Goal: Communication & Community: Answer question/provide support

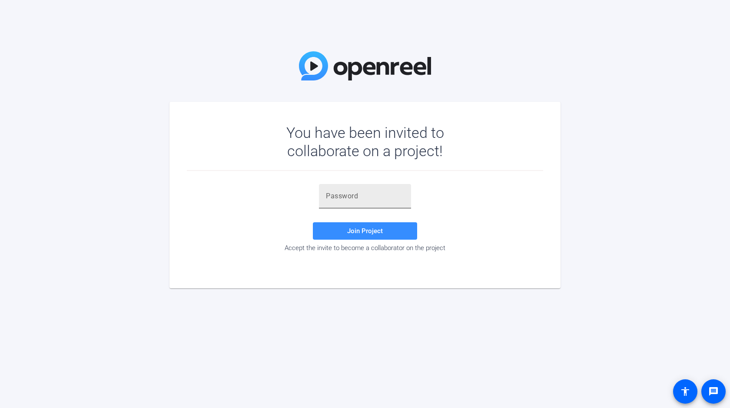
click at [350, 205] on div at bounding box center [365, 196] width 78 height 24
paste input "^ra~t,"
type input "^ra~t,"
click at [359, 234] on span "Join Project" at bounding box center [365, 231] width 36 height 8
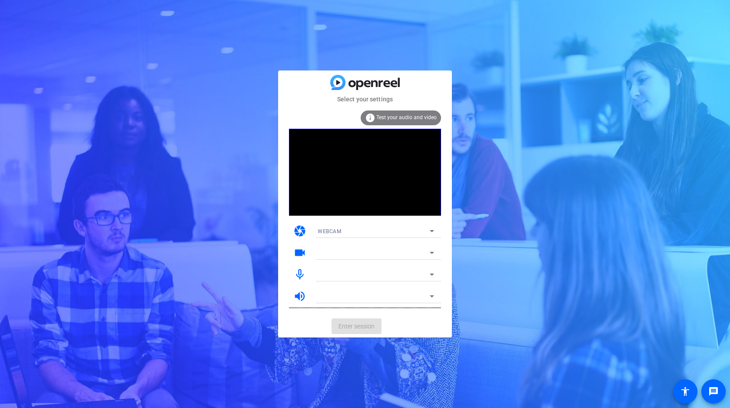
click at [375, 249] on mat-form-field at bounding box center [376, 253] width 130 height 14
click at [432, 275] on mat-form-field "Kiku's Iphone Microphone" at bounding box center [376, 274] width 130 height 14
click at [385, 269] on div "Kiku's Iphone Microphone" at bounding box center [374, 274] width 112 height 11
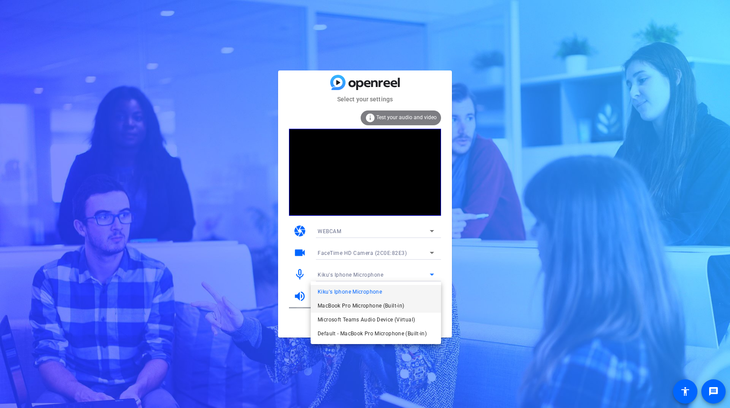
click at [368, 306] on span "MacBook Pro Microphone (Built-in)" at bounding box center [361, 305] width 87 height 10
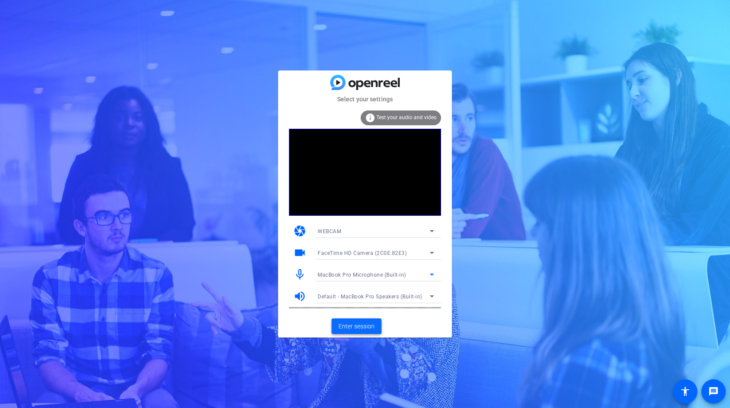
click at [364, 326] on span "Enter session" at bounding box center [357, 326] width 36 height 9
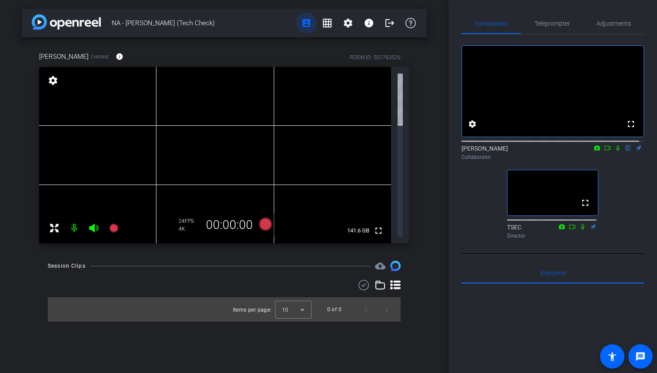
click at [310, 24] on mat-icon "account_box" at bounding box center [306, 23] width 10 height 10
click at [326, 23] on mat-icon "grid_on" at bounding box center [327, 23] width 10 height 10
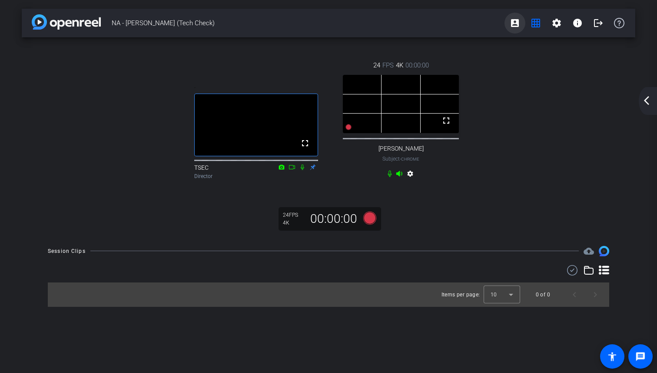
click at [516, 25] on mat-icon "account_box" at bounding box center [515, 23] width 10 height 10
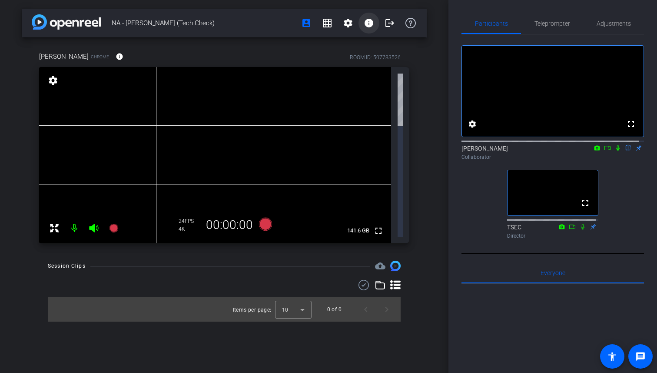
click at [372, 23] on mat-icon "info" at bounding box center [369, 23] width 10 height 10
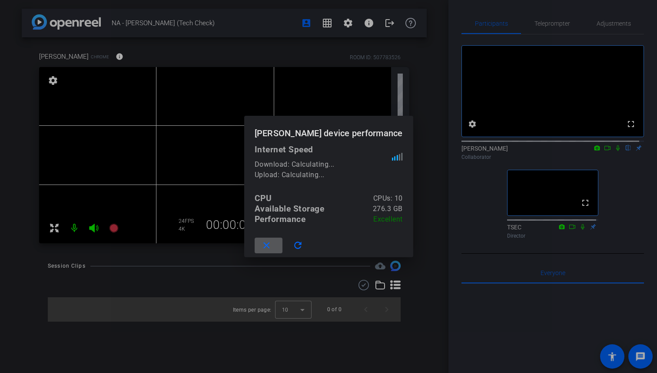
click at [349, 24] on div at bounding box center [328, 186] width 657 height 373
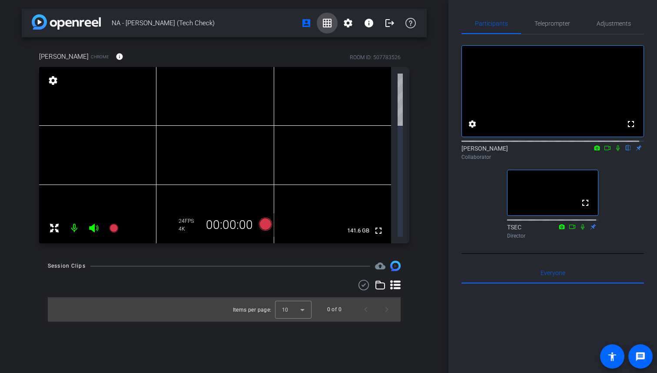
click at [325, 23] on mat-icon "grid_on" at bounding box center [327, 23] width 10 height 10
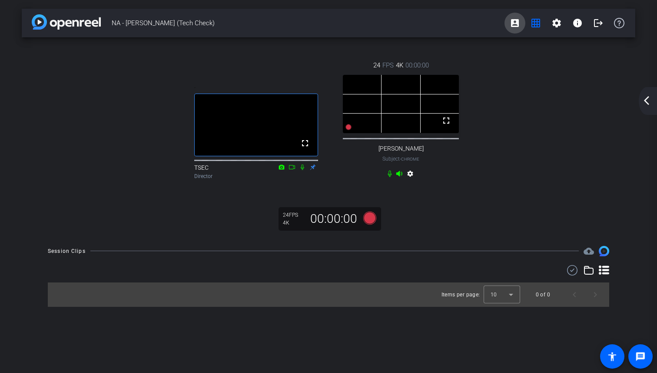
click at [514, 23] on mat-icon "account_box" at bounding box center [515, 23] width 10 height 10
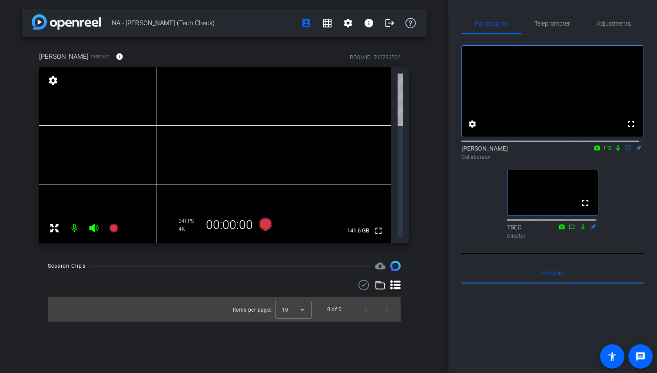
click at [338, 305] on div "NA - [PERSON_NAME] (Tech Check) account_box grid_on settings info logout [PERSO…" at bounding box center [224, 186] width 449 height 373
click at [381, 280] on icon at bounding box center [380, 285] width 10 height 10
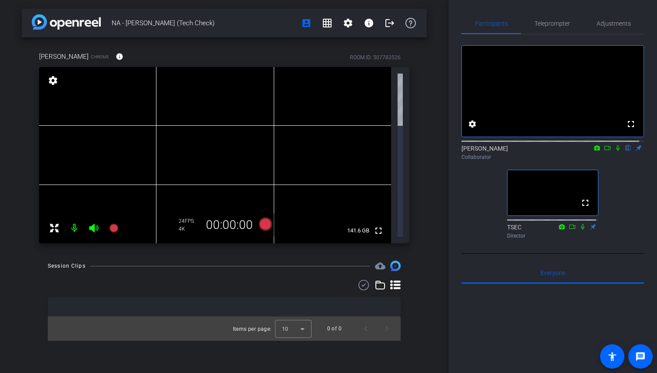
click at [396, 280] on icon at bounding box center [395, 285] width 10 height 10
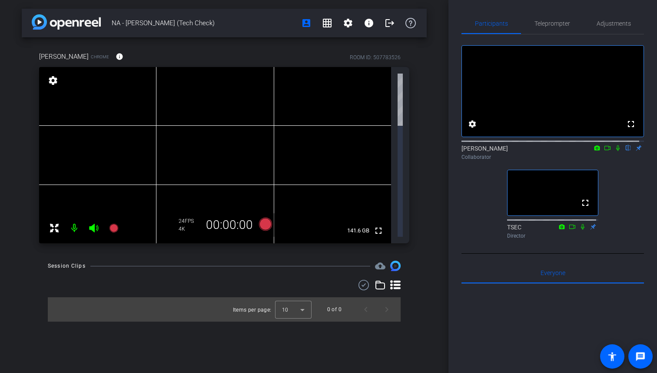
click at [397, 280] on icon at bounding box center [395, 285] width 10 height 10
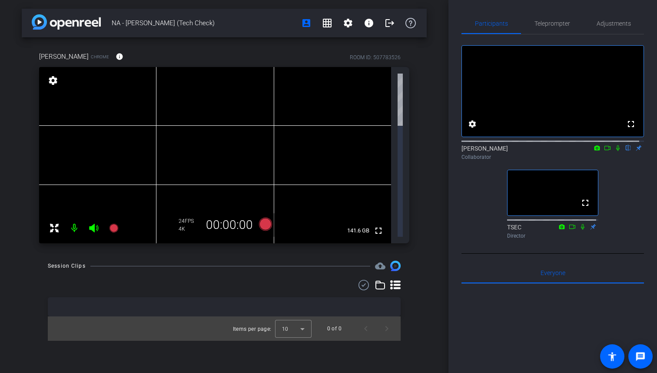
click at [383, 280] on icon at bounding box center [380, 285] width 10 height 10
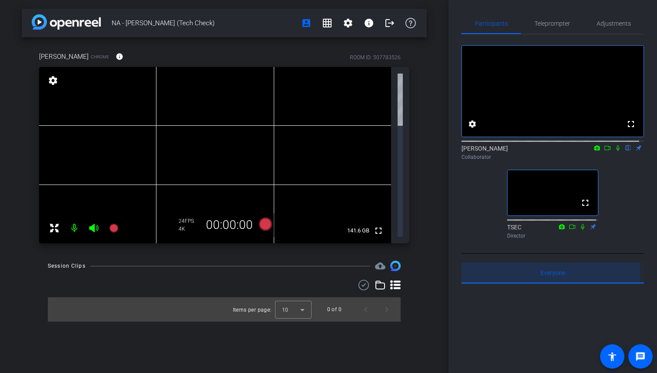
drag, startPoint x: 546, startPoint y: 287, endPoint x: 550, endPoint y: 287, distance: 4.8
click at [546, 276] on span "Everyone 0" at bounding box center [553, 273] width 25 height 6
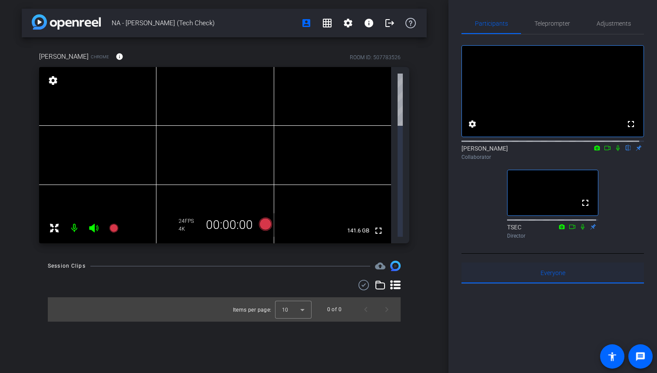
click at [554, 276] on span "Everyone 0" at bounding box center [553, 273] width 25 height 6
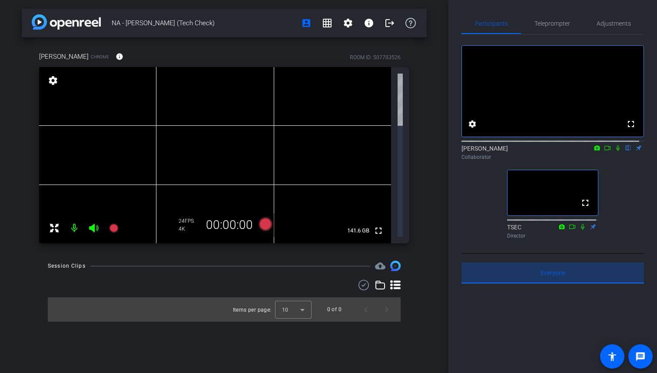
click at [554, 276] on span "Everyone 0" at bounding box center [553, 273] width 25 height 6
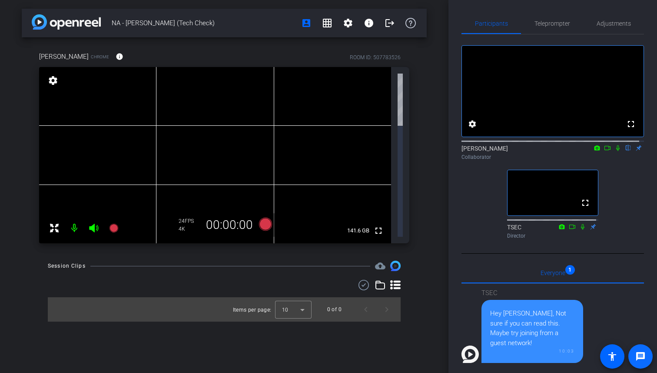
click at [648, 361] on span at bounding box center [640, 356] width 21 height 21
click at [640, 355] on mat-icon "message" at bounding box center [641, 356] width 10 height 10
click at [615, 151] on icon at bounding box center [618, 148] width 7 height 6
drag, startPoint x: 533, startPoint y: 315, endPoint x: 531, endPoint y: 356, distance: 40.9
click at [533, 316] on div "Hey [PERSON_NAME], Not sure if you can read this. Maybe try joining from a gues…" at bounding box center [533, 331] width 102 height 63
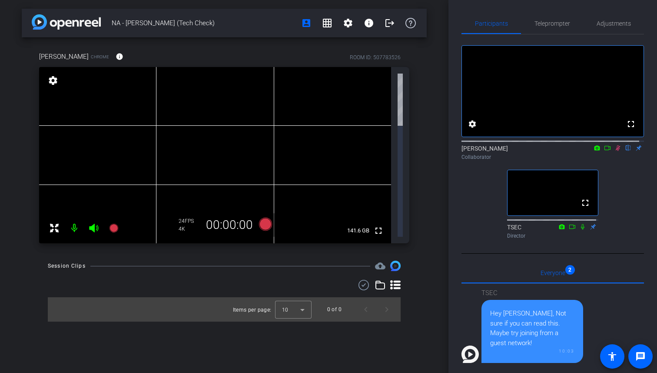
click at [530, 347] on div "Hey [PERSON_NAME], Not sure if you can read this. Maybe try joining from a gues…" at bounding box center [532, 327] width 84 height 39
click at [639, 358] on mat-icon "message" at bounding box center [641, 356] width 10 height 10
click at [612, 160] on div "[PERSON_NAME] flip Collaborator" at bounding box center [553, 152] width 183 height 17
click at [615, 151] on icon at bounding box center [618, 148] width 7 height 6
click at [613, 152] on mat-icon at bounding box center [618, 148] width 10 height 8
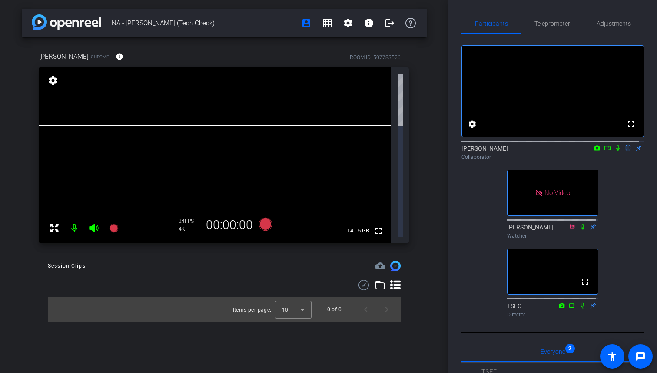
click at [615, 151] on icon at bounding box center [618, 148] width 7 height 6
click at [359, 295] on div "NA - [PERSON_NAME] (Tech Check) account_box grid_on settings info logout [PERSO…" at bounding box center [224, 186] width 449 height 373
click at [157, 309] on div "NA - [PERSON_NAME] (Tech Check) account_box grid_on settings info logout [PERSO…" at bounding box center [224, 186] width 449 height 373
click at [640, 231] on div "Participants Teleprompter Adjustments fullscreen settings [PERSON_NAME] flip Co…" at bounding box center [553, 186] width 209 height 373
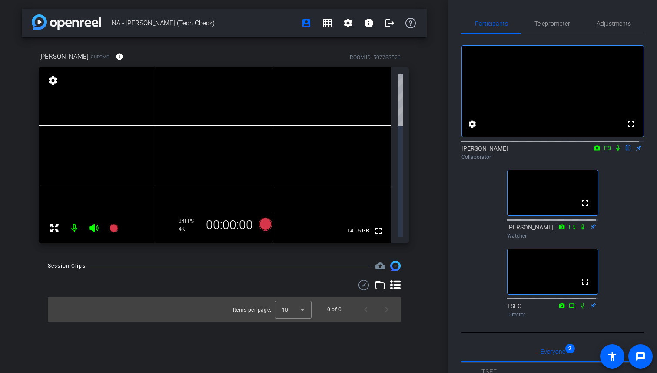
click at [618, 216] on div "fullscreen settings [PERSON_NAME] flip Collaborator fullscreen [PERSON_NAME] Wa…" at bounding box center [553, 177] width 183 height 286
click at [642, 216] on div "Participants Teleprompter Adjustments fullscreen settings [PERSON_NAME] flip Co…" at bounding box center [553, 186] width 209 height 373
click at [615, 151] on icon at bounding box center [618, 148] width 7 height 6
click at [619, 182] on div "fullscreen settings [PERSON_NAME] flip Collaborator fullscreen [PERSON_NAME] Wa…" at bounding box center [553, 177] width 183 height 286
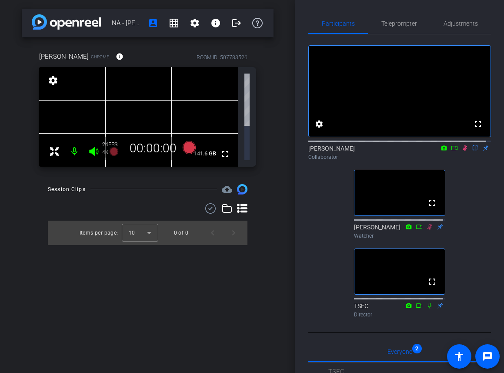
click at [463, 151] on icon at bounding box center [465, 148] width 5 height 6
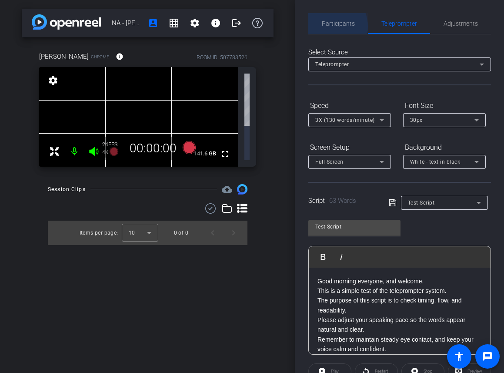
click at [326, 27] on span "Participants" at bounding box center [338, 23] width 33 height 6
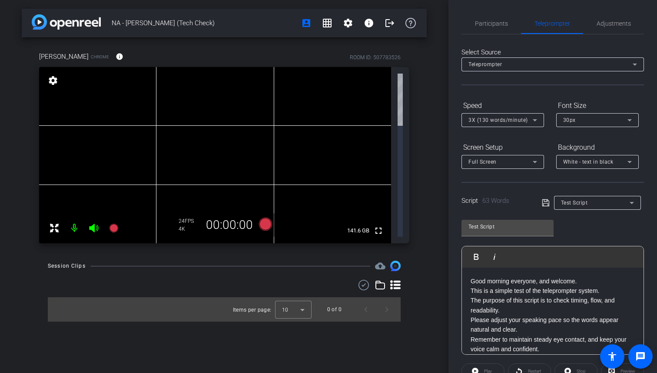
click at [334, 301] on div "NA - [PERSON_NAME] (Tech Check) account_box grid_on settings info logout [PERSO…" at bounding box center [224, 186] width 449 height 373
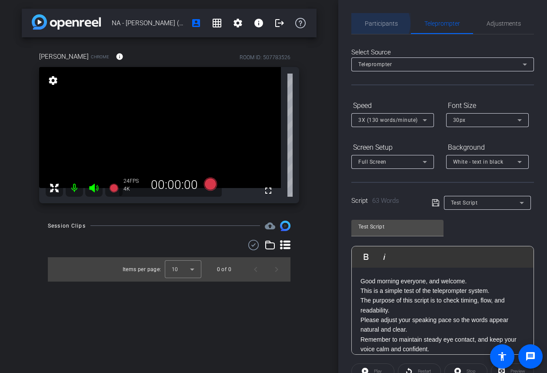
click at [379, 23] on span "Participants" at bounding box center [381, 23] width 33 height 6
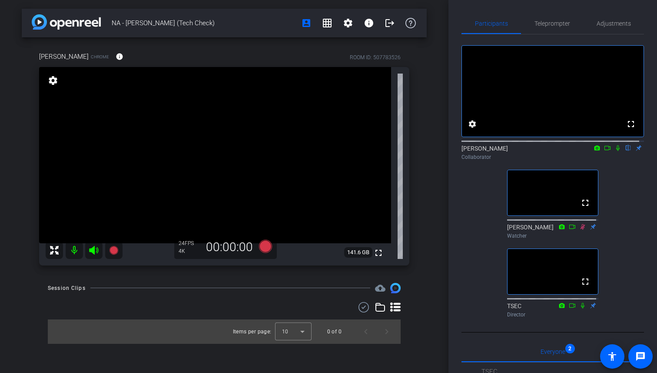
drag, startPoint x: 631, startPoint y: 232, endPoint x: 630, endPoint y: 199, distance: 33.5
click at [631, 231] on div "fullscreen settings [PERSON_NAME] flip Collaborator fullscreen [PERSON_NAME] Wa…" at bounding box center [553, 177] width 183 height 286
click at [616, 151] on icon at bounding box center [617, 148] width 3 height 6
click at [617, 267] on div "fullscreen settings [PERSON_NAME] flip Collaborator fullscreen [PERSON_NAME] Wa…" at bounding box center [553, 177] width 183 height 286
click at [609, 204] on div "fullscreen settings [PERSON_NAME] flip Collaborator fullscreen [PERSON_NAME] Wa…" at bounding box center [553, 177] width 183 height 286
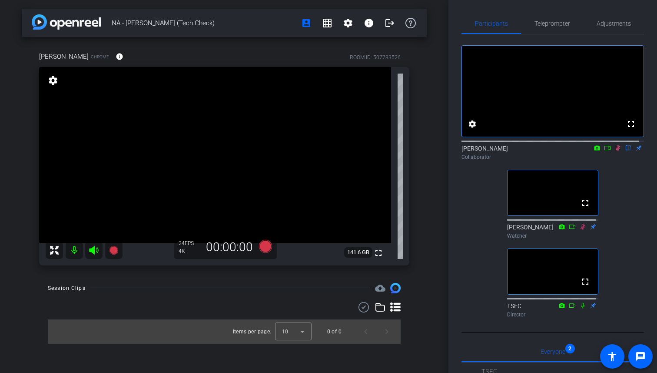
click at [618, 189] on div "fullscreen settings [PERSON_NAME] flip Collaborator fullscreen [PERSON_NAME] Wa…" at bounding box center [553, 177] width 183 height 286
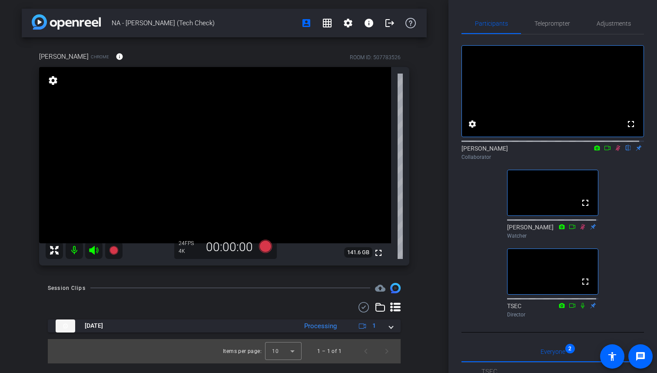
click at [615, 151] on icon at bounding box center [618, 148] width 7 height 6
click at [613, 160] on div "[PERSON_NAME] flip Collaborator" at bounding box center [553, 152] width 183 height 17
click at [615, 151] on icon at bounding box center [618, 148] width 7 height 6
click at [619, 189] on div "fullscreen settings [PERSON_NAME] flip Collaborator fullscreen [PERSON_NAME] Wa…" at bounding box center [553, 177] width 183 height 286
click at [613, 152] on mat-icon at bounding box center [618, 148] width 10 height 8
